Goal: Navigation & Orientation: Understand site structure

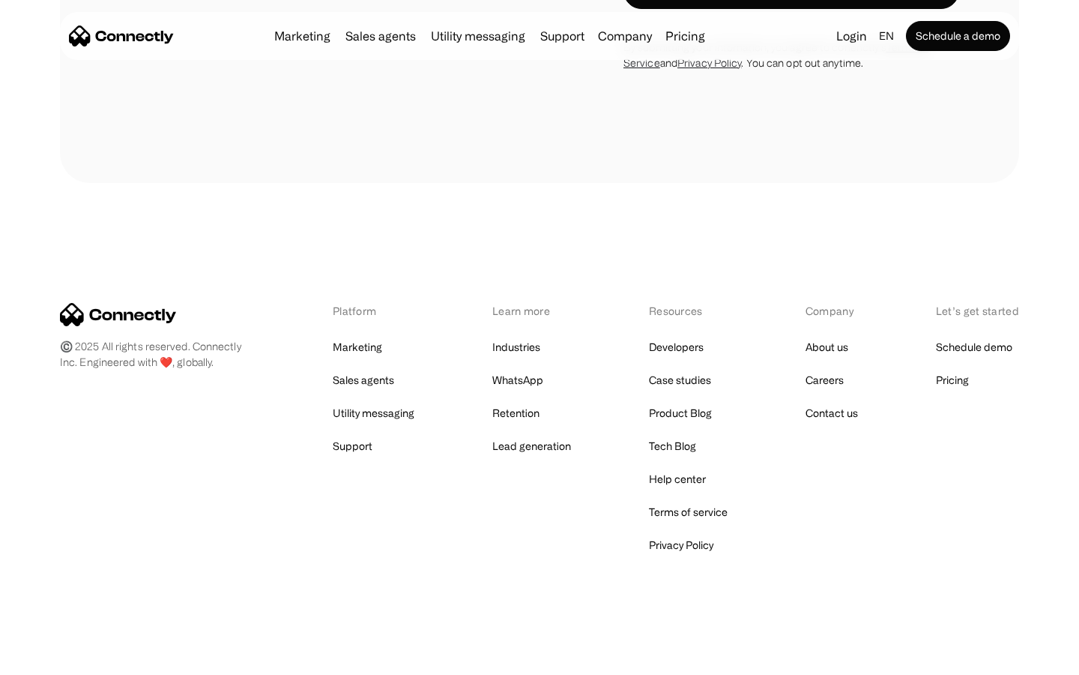
scroll to position [3950, 0]
